Goal: Task Accomplishment & Management: Use online tool/utility

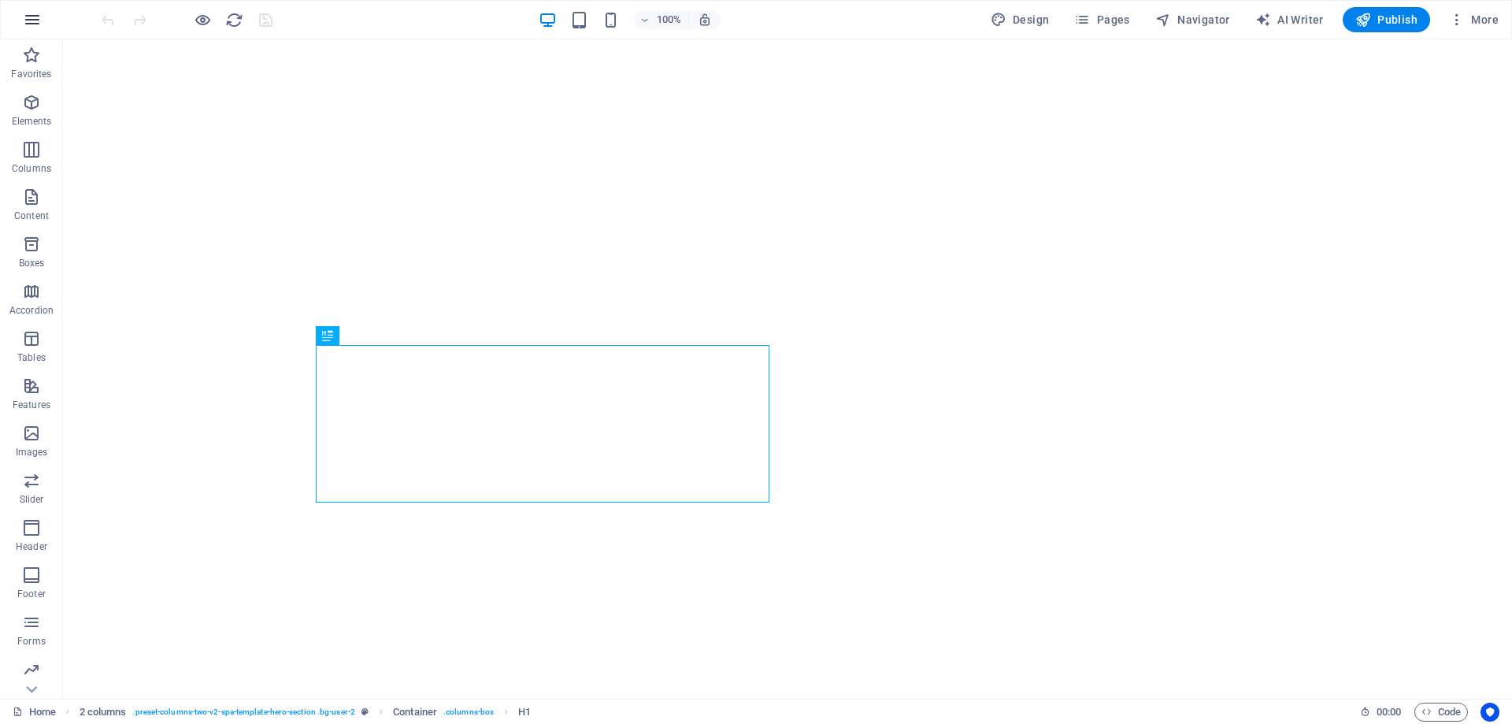
click at [32, 23] on icon "button" at bounding box center [32, 19] width 19 height 19
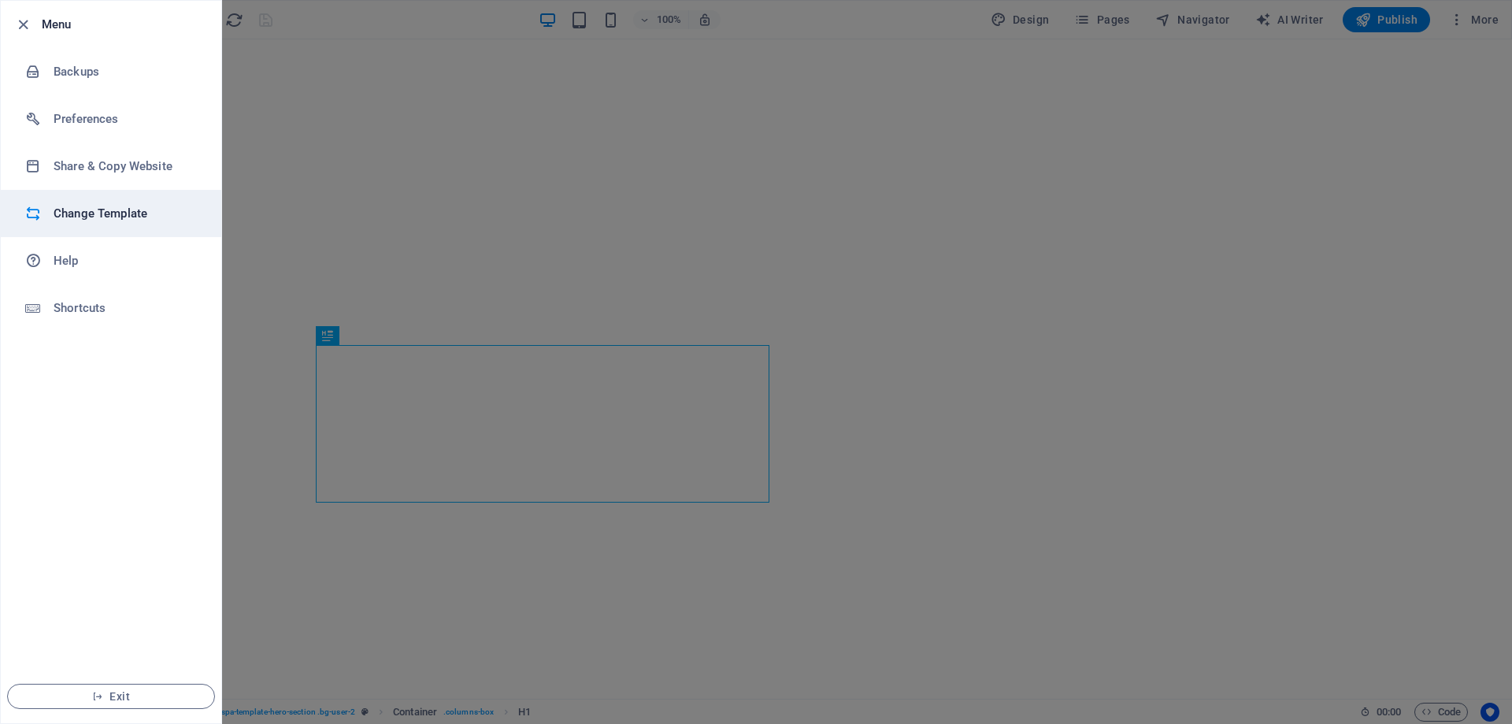
click at [138, 228] on li "Change Template" at bounding box center [111, 213] width 220 height 47
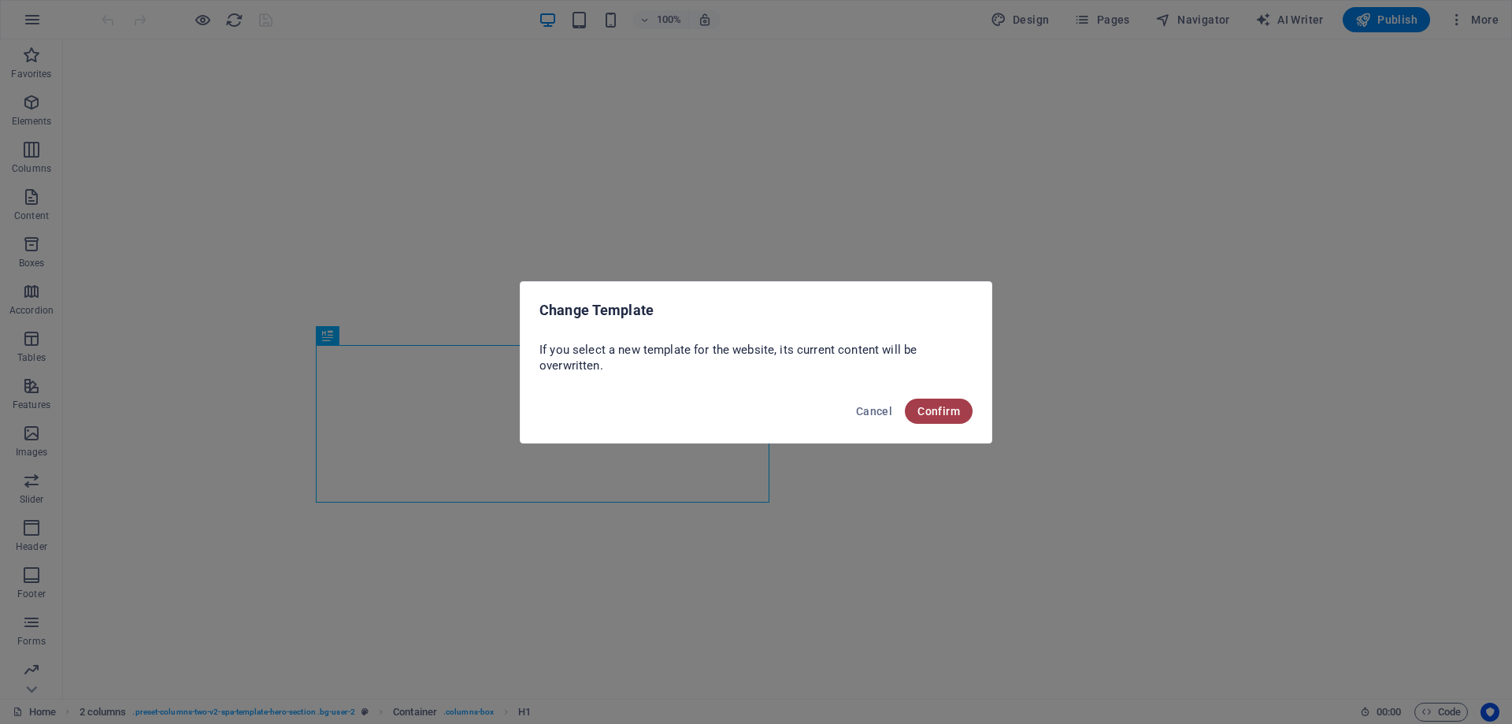
click at [948, 409] on span "Confirm" at bounding box center [938, 411] width 43 height 13
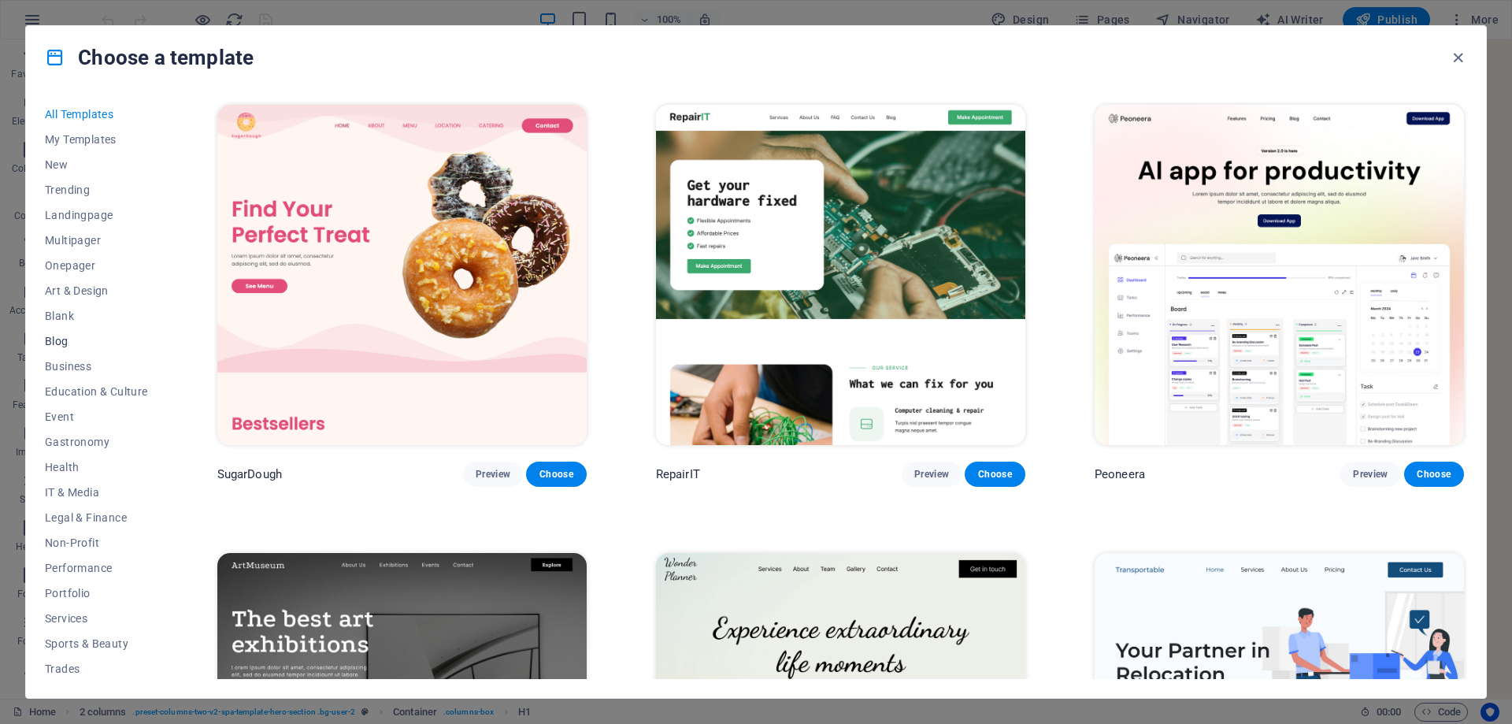
scroll to position [53, 0]
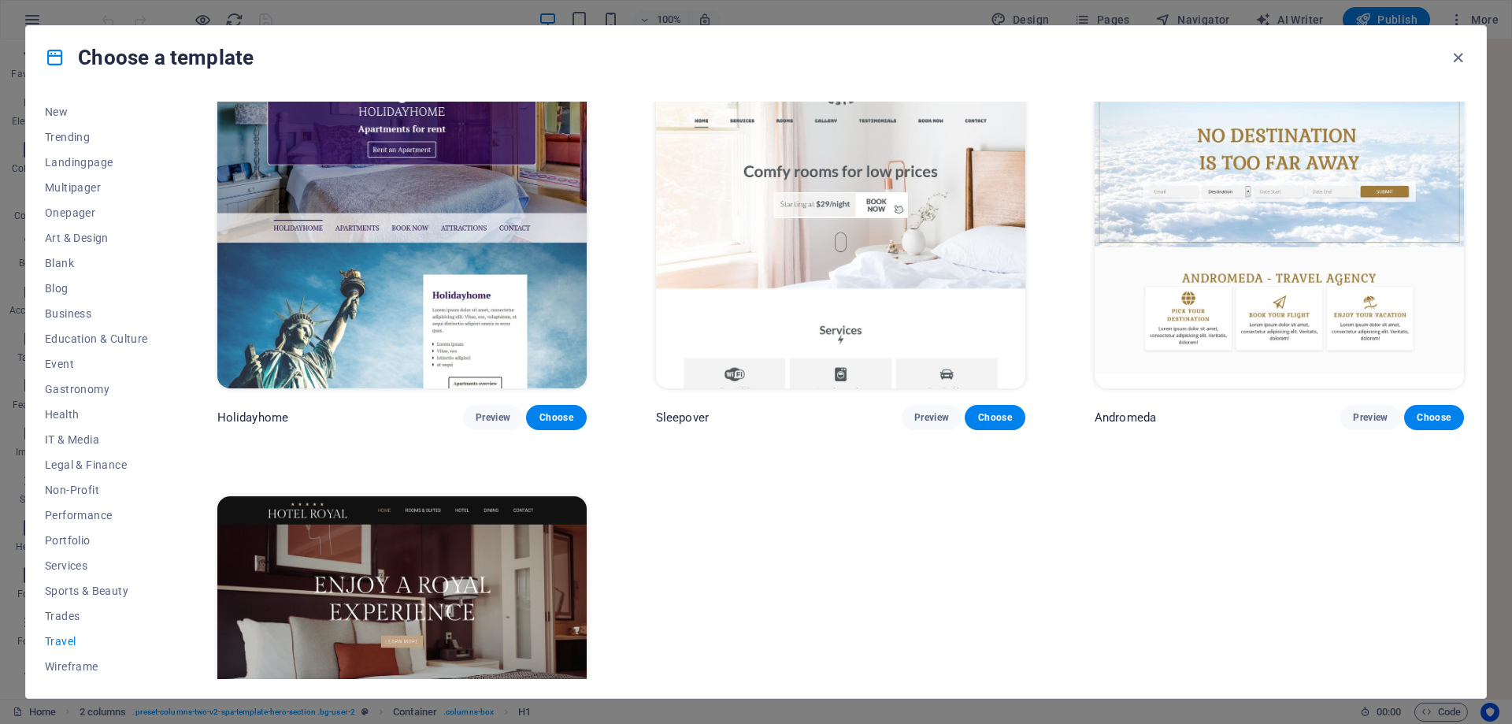
scroll to position [699, 0]
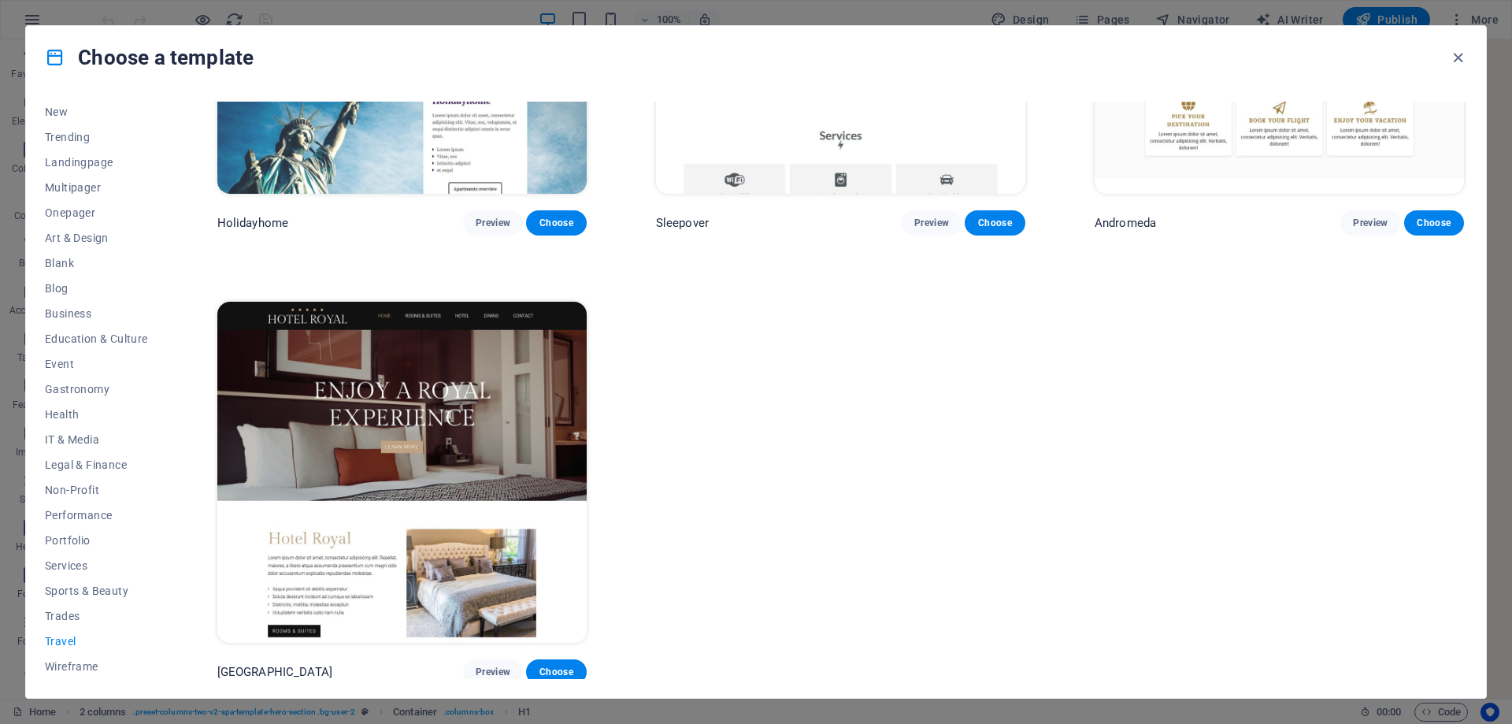
click at [495, 467] on img at bounding box center [401, 472] width 369 height 340
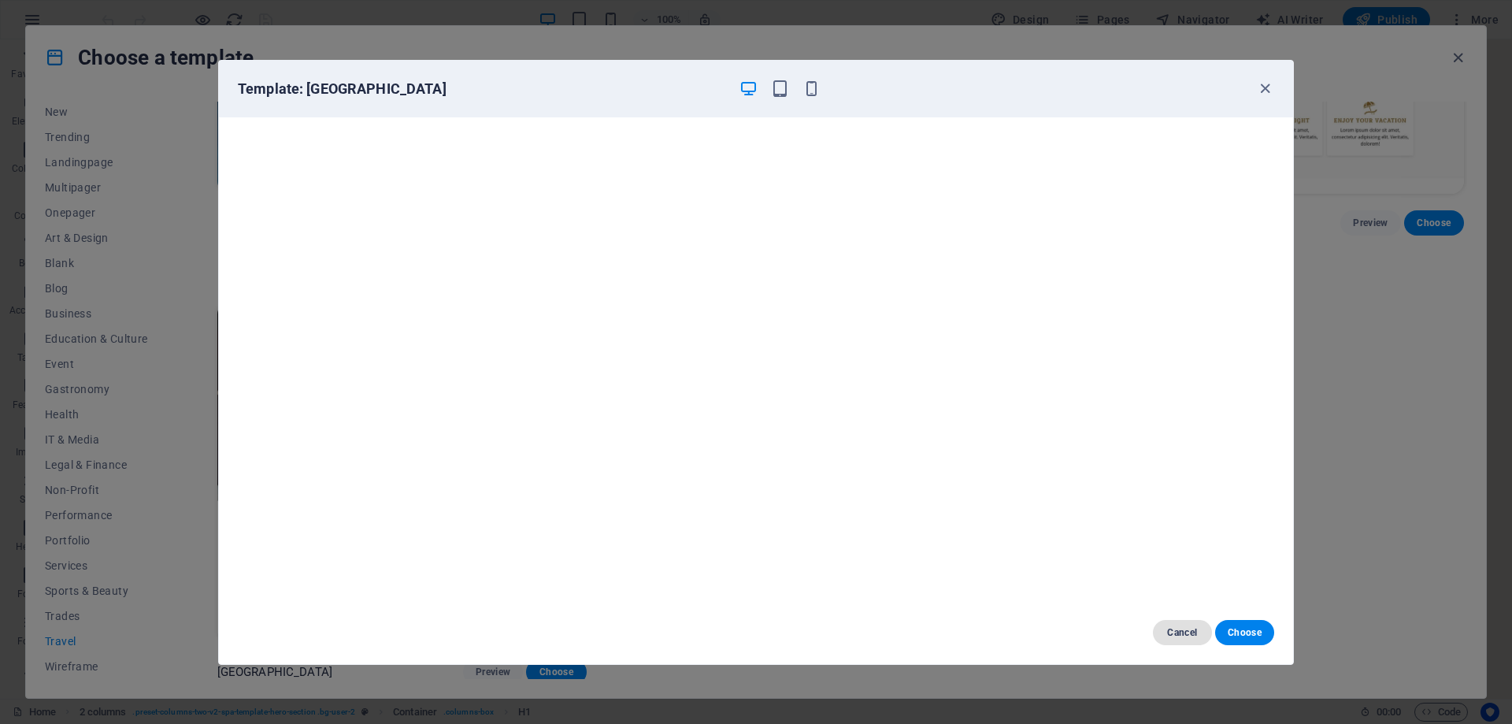
click at [1187, 634] on span "Cancel" at bounding box center [1182, 632] width 34 height 13
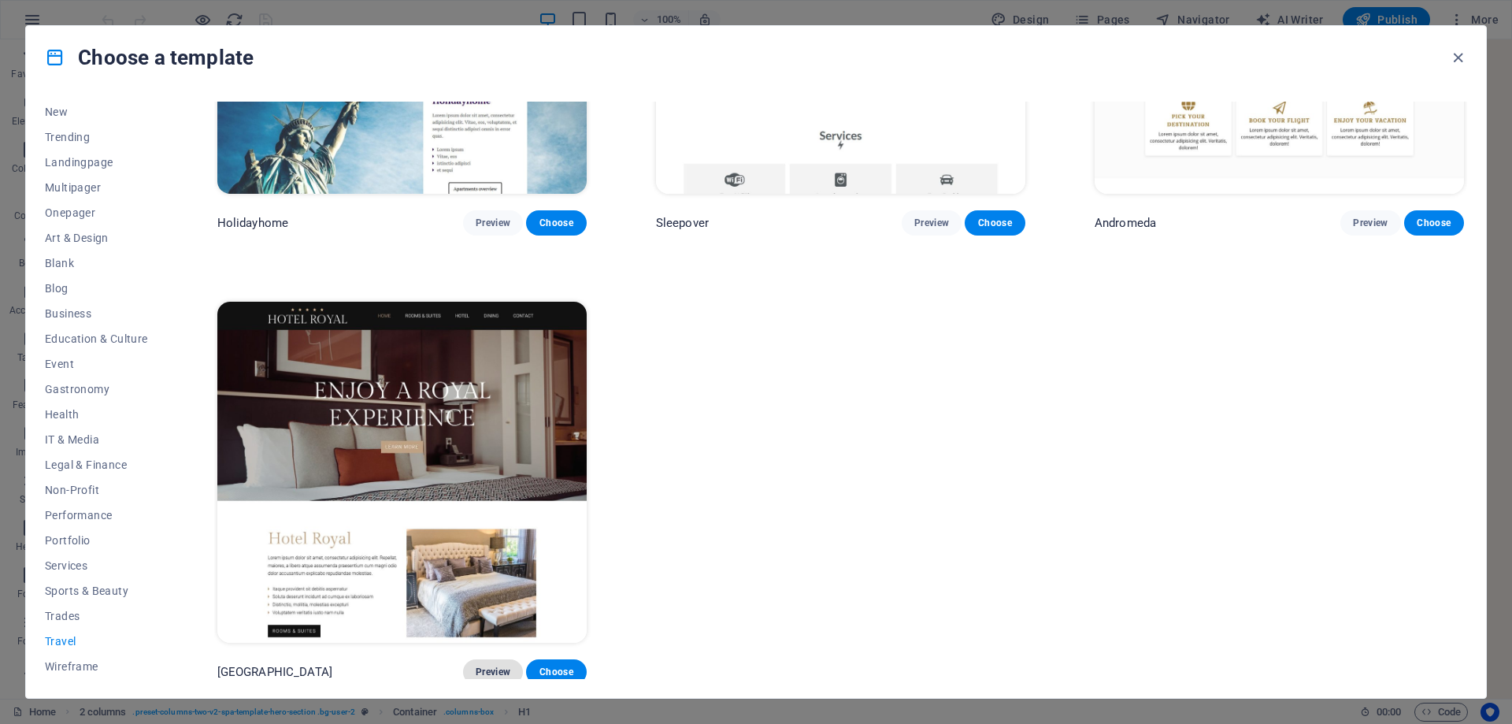
click at [484, 665] on span "Preview" at bounding box center [493, 671] width 35 height 13
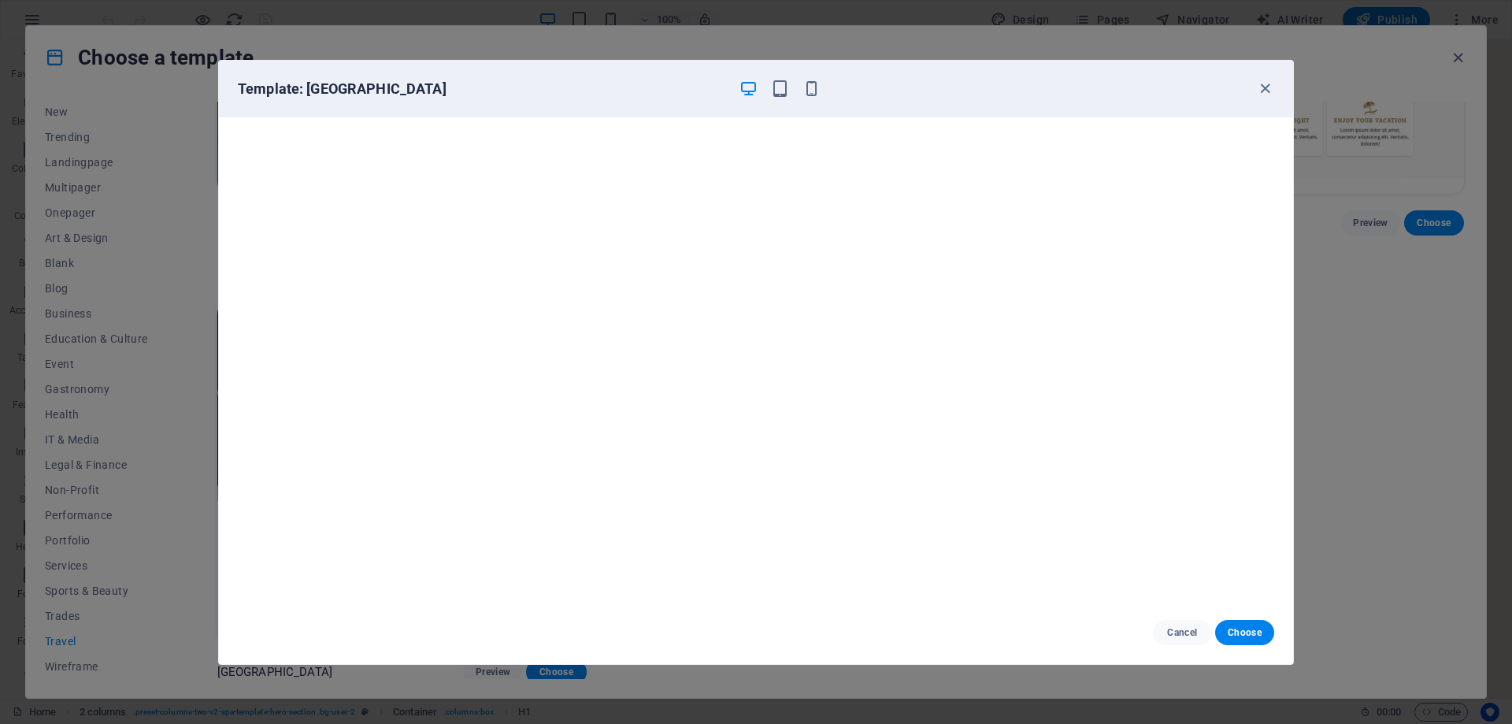
scroll to position [0, 0]
click at [1239, 635] on span "Choose" at bounding box center [1245, 632] width 34 height 13
